Goal: Information Seeking & Learning: Compare options

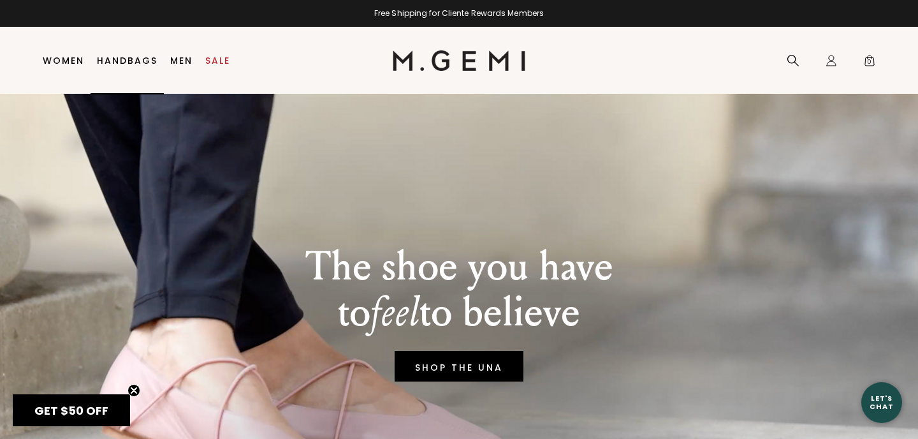
click at [98, 62] on link "Handbags" at bounding box center [127, 60] width 61 height 10
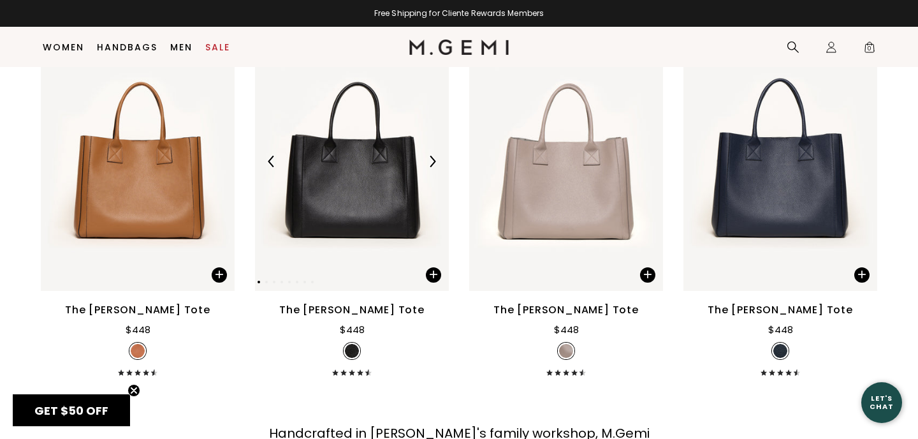
scroll to position [4053, 0]
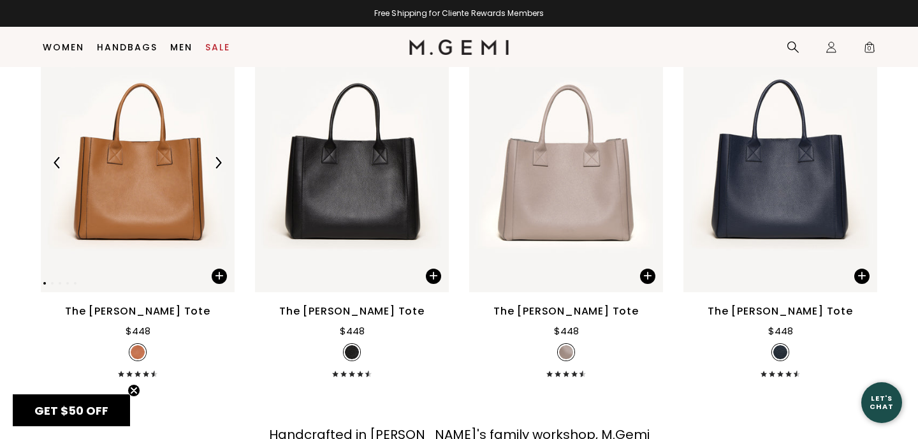
click at [196, 159] on img at bounding box center [138, 162] width 194 height 258
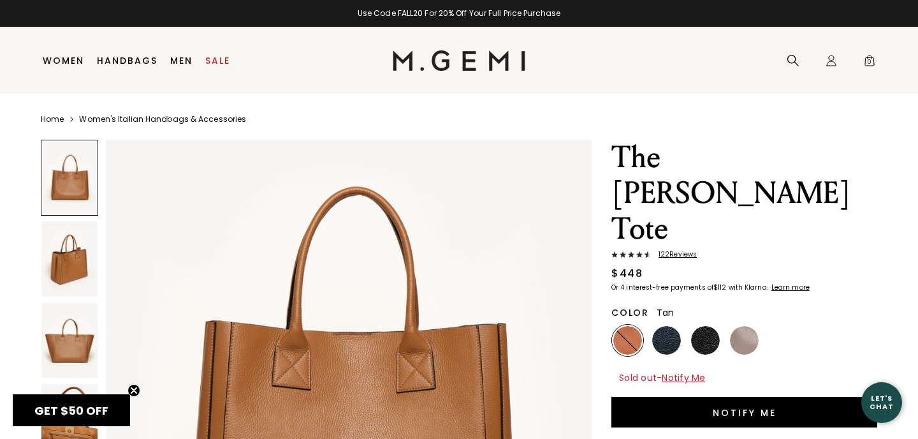
scroll to position [84, 0]
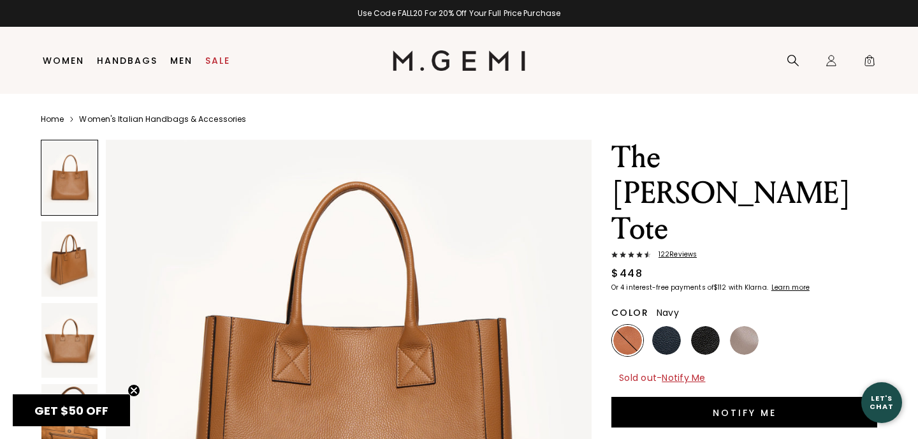
click at [680, 326] on img at bounding box center [666, 340] width 29 height 29
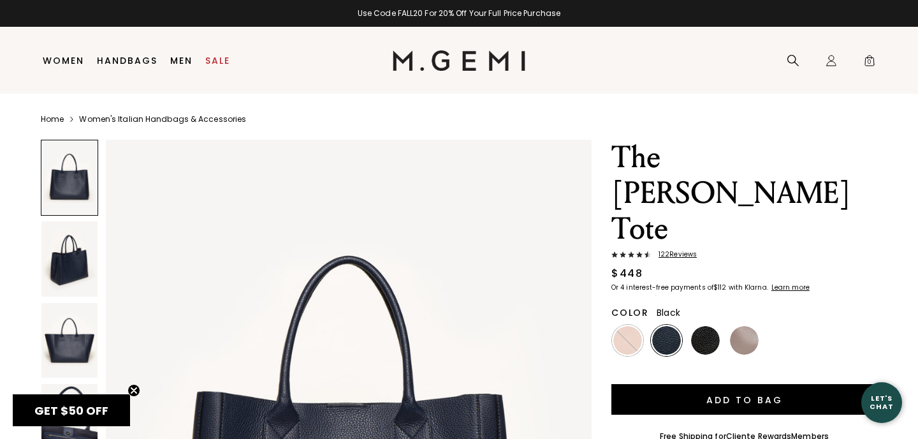
click at [704, 326] on img at bounding box center [705, 340] width 29 height 29
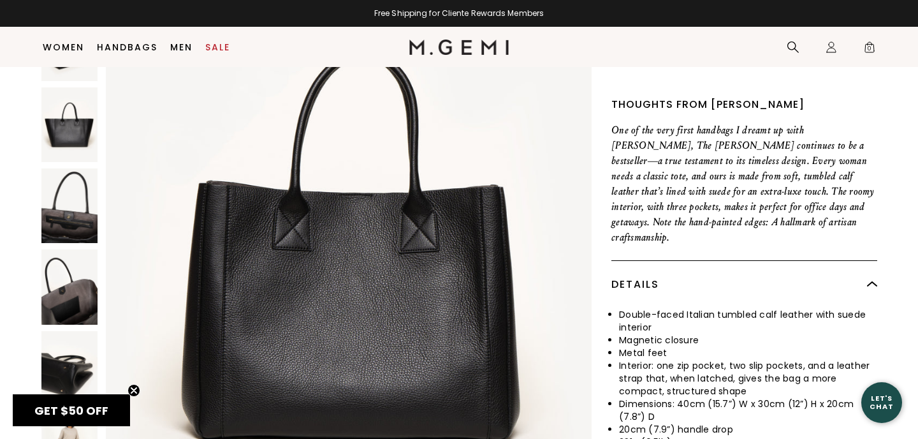
scroll to position [349, 0]
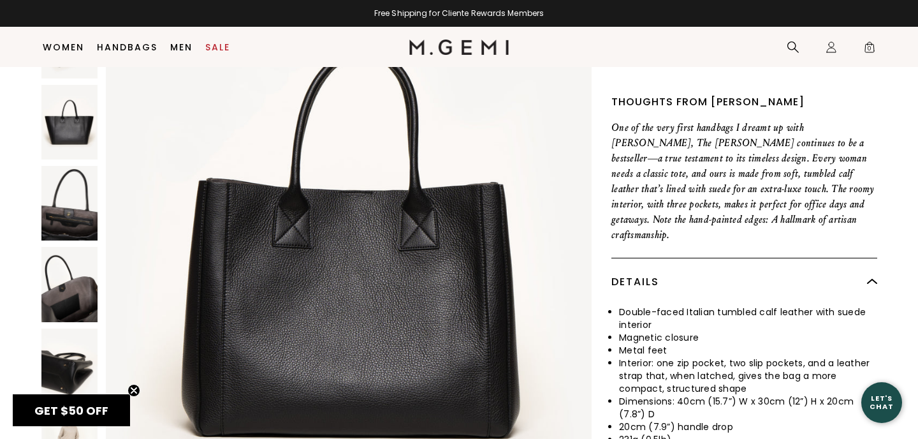
click at [91, 247] on img at bounding box center [69, 284] width 56 height 75
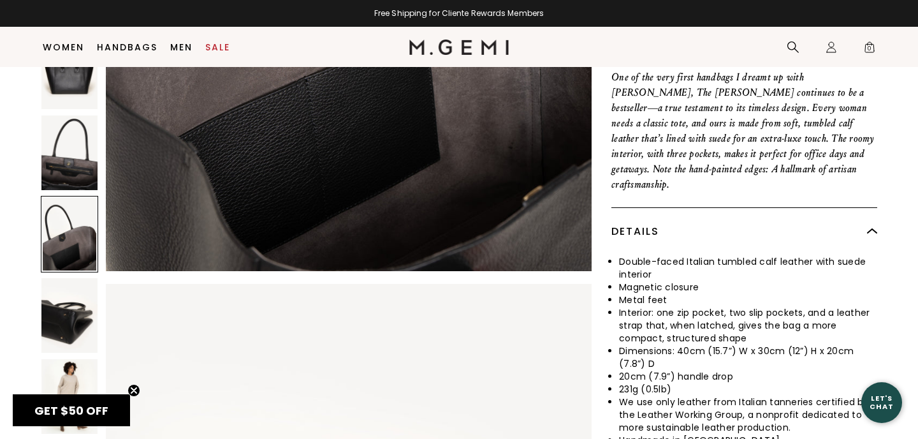
scroll to position [400, 0]
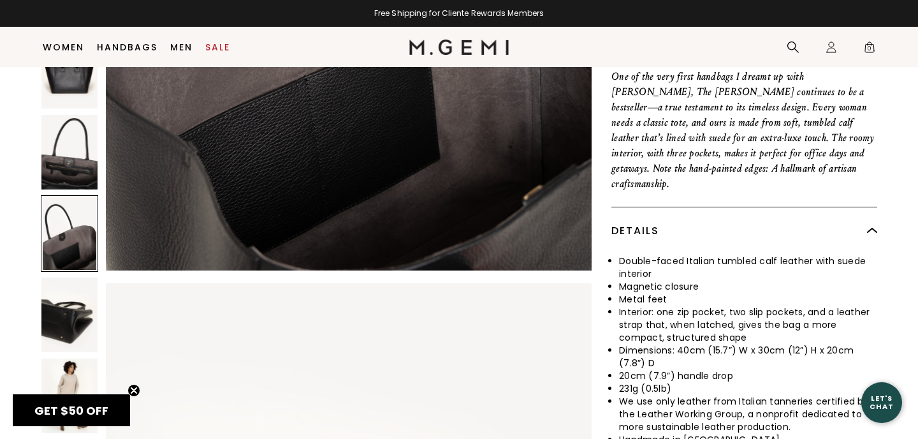
click at [63, 358] on img at bounding box center [69, 395] width 56 height 75
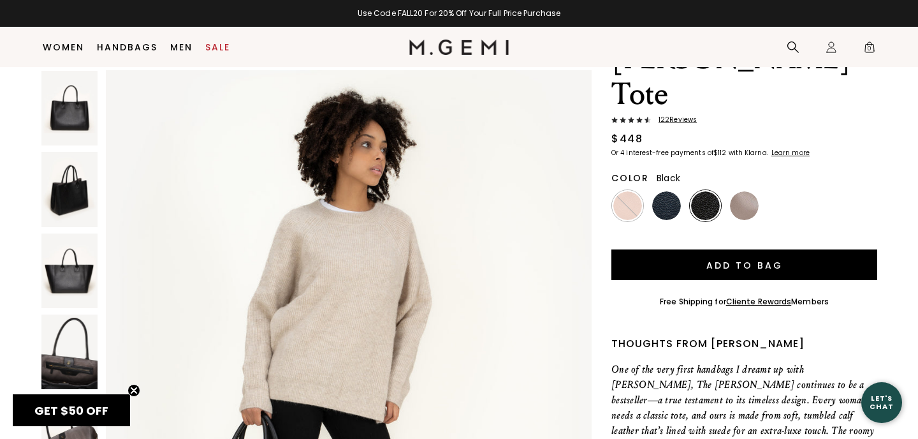
scroll to position [107, 0]
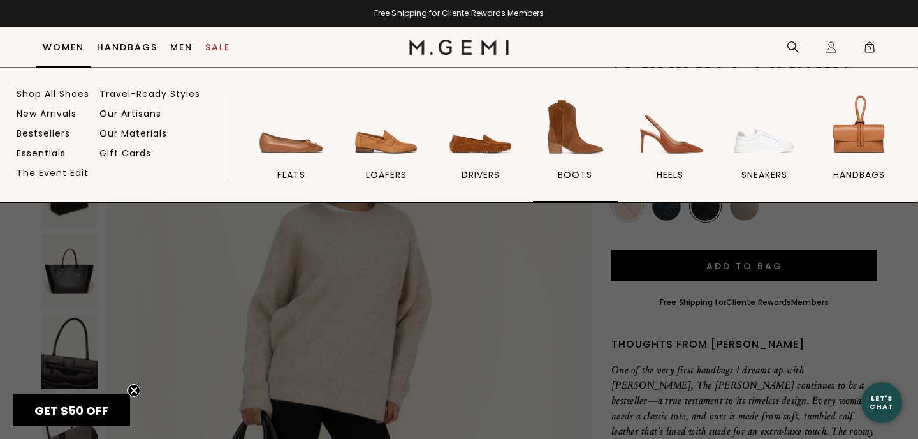
click at [566, 131] on img at bounding box center [575, 126] width 71 height 71
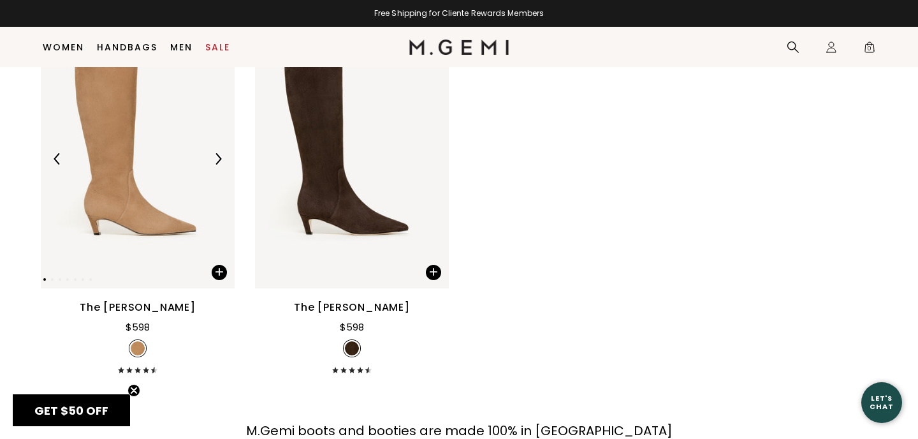
scroll to position [1730, 0]
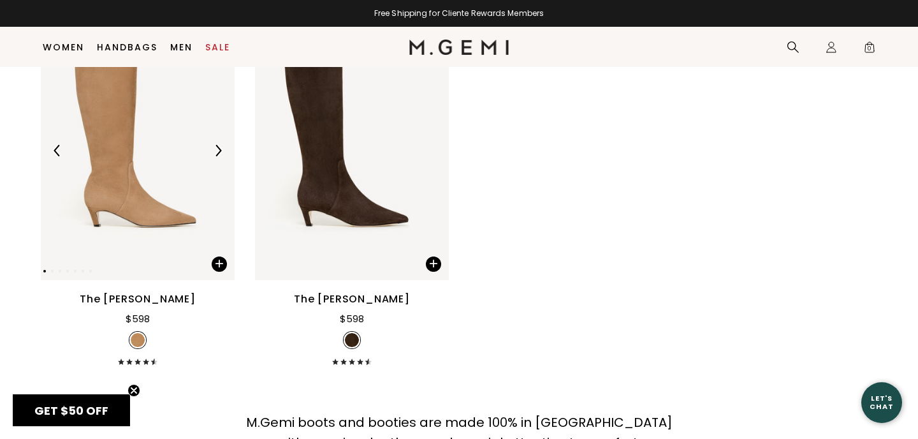
click at [158, 197] on img at bounding box center [138, 150] width 194 height 258
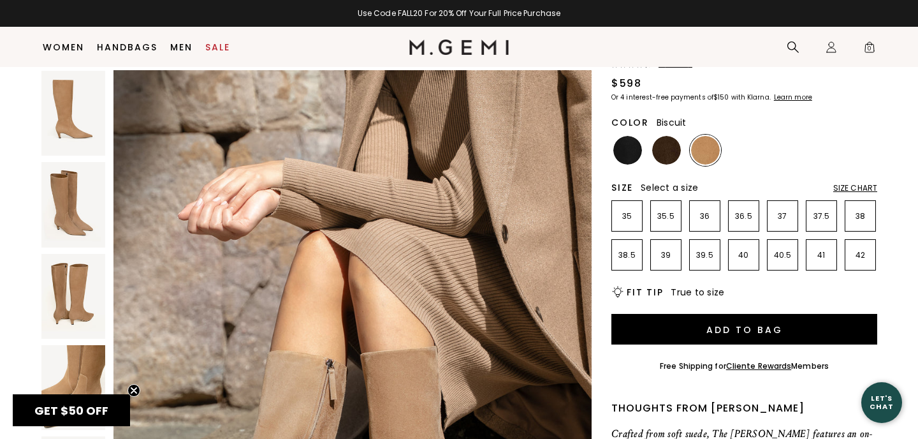
scroll to position [131, 0]
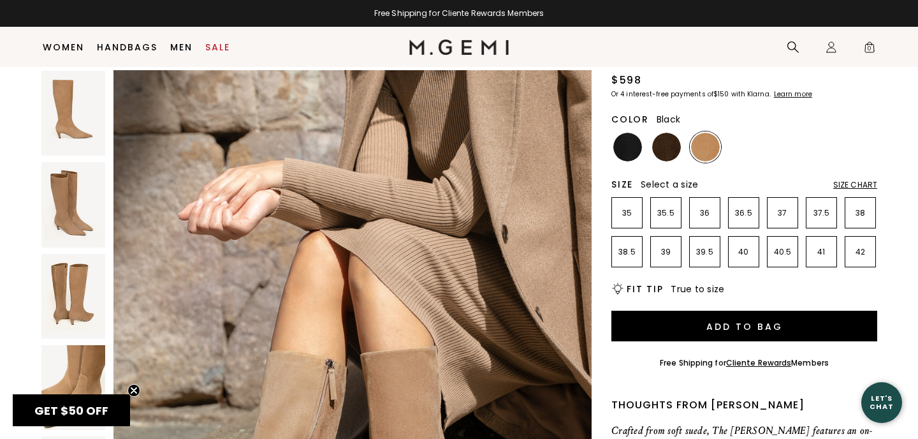
click at [626, 133] on img at bounding box center [627, 147] width 29 height 29
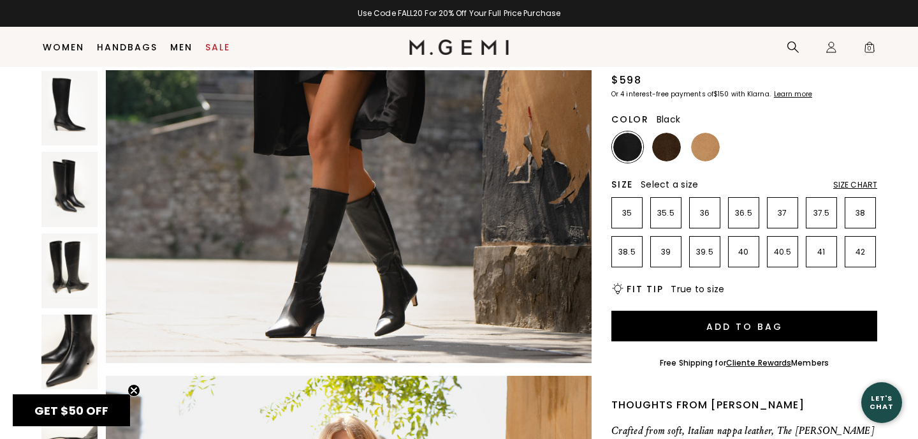
scroll to position [3662, 0]
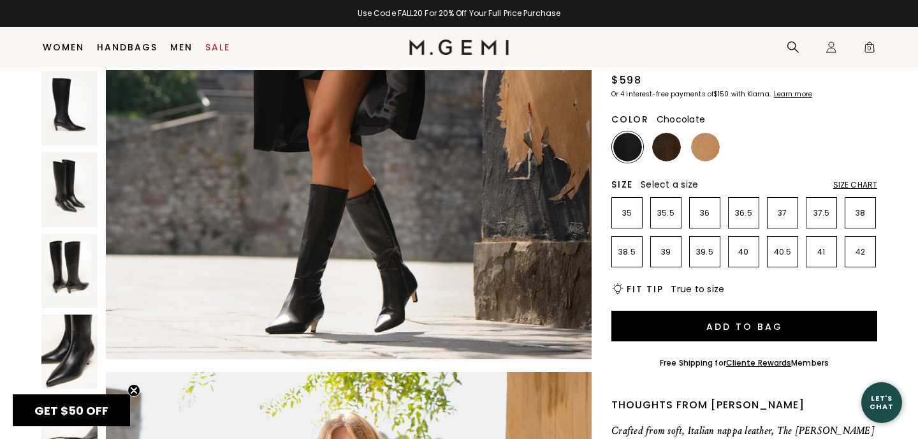
click at [665, 133] on img at bounding box center [666, 147] width 29 height 29
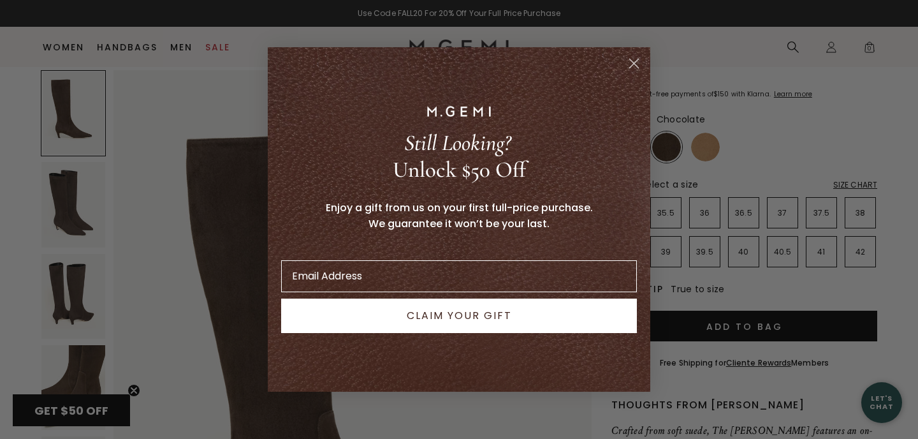
click at [629, 62] on circle "Close dialog" at bounding box center [634, 63] width 21 height 21
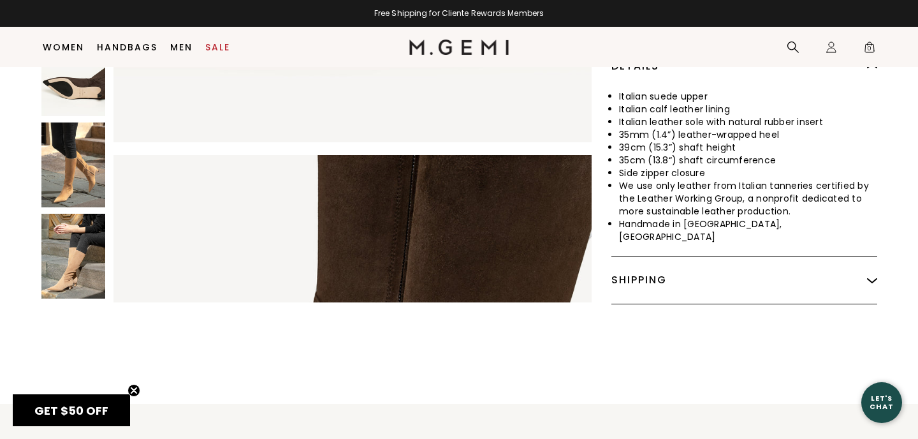
scroll to position [1436, 0]
